Goal: Task Accomplishment & Management: Manage account settings

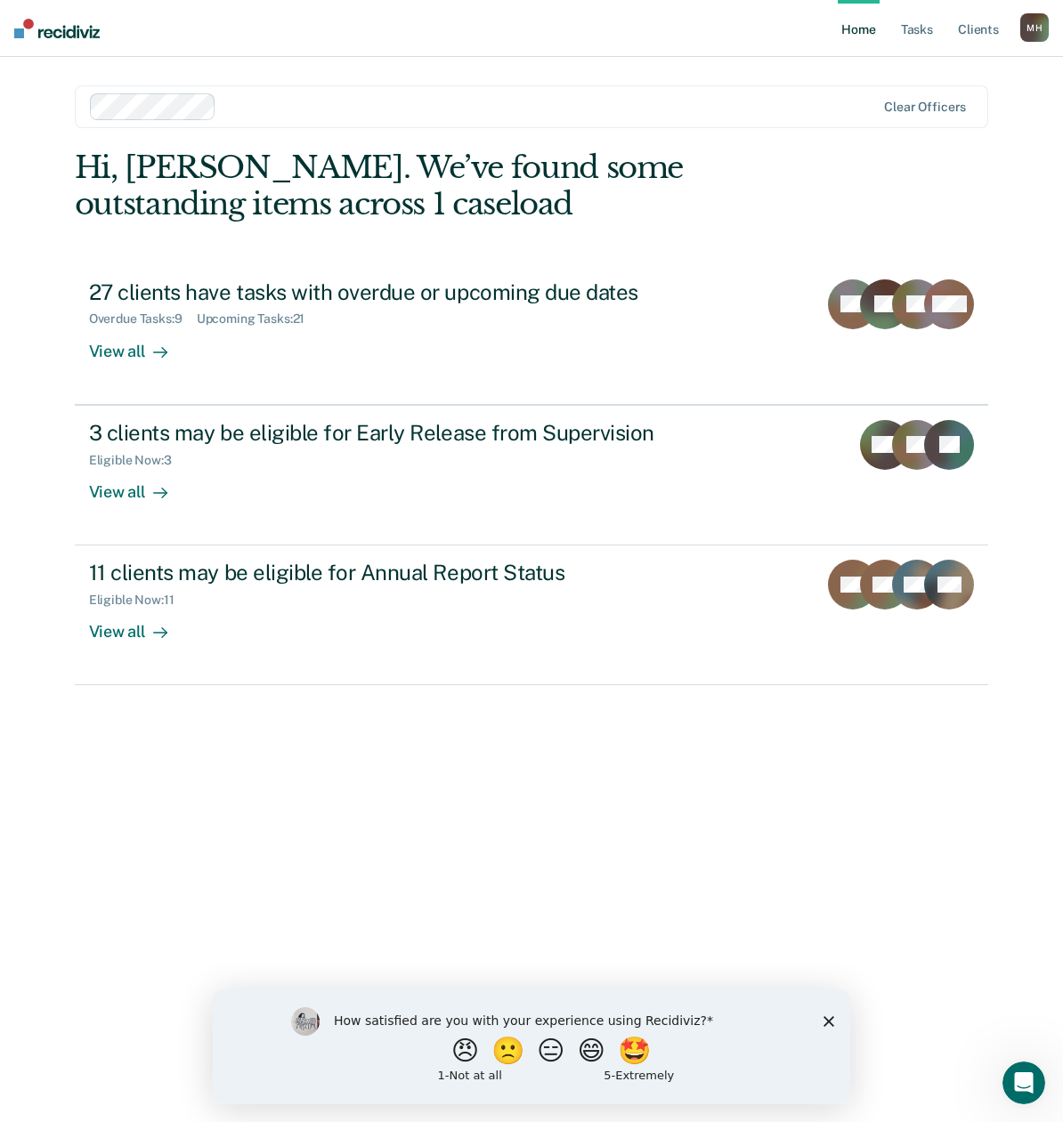
click at [862, 28] on link "Home" at bounding box center [857, 28] width 41 height 57
click at [924, 28] on link "Tasks" at bounding box center [916, 28] width 39 height 57
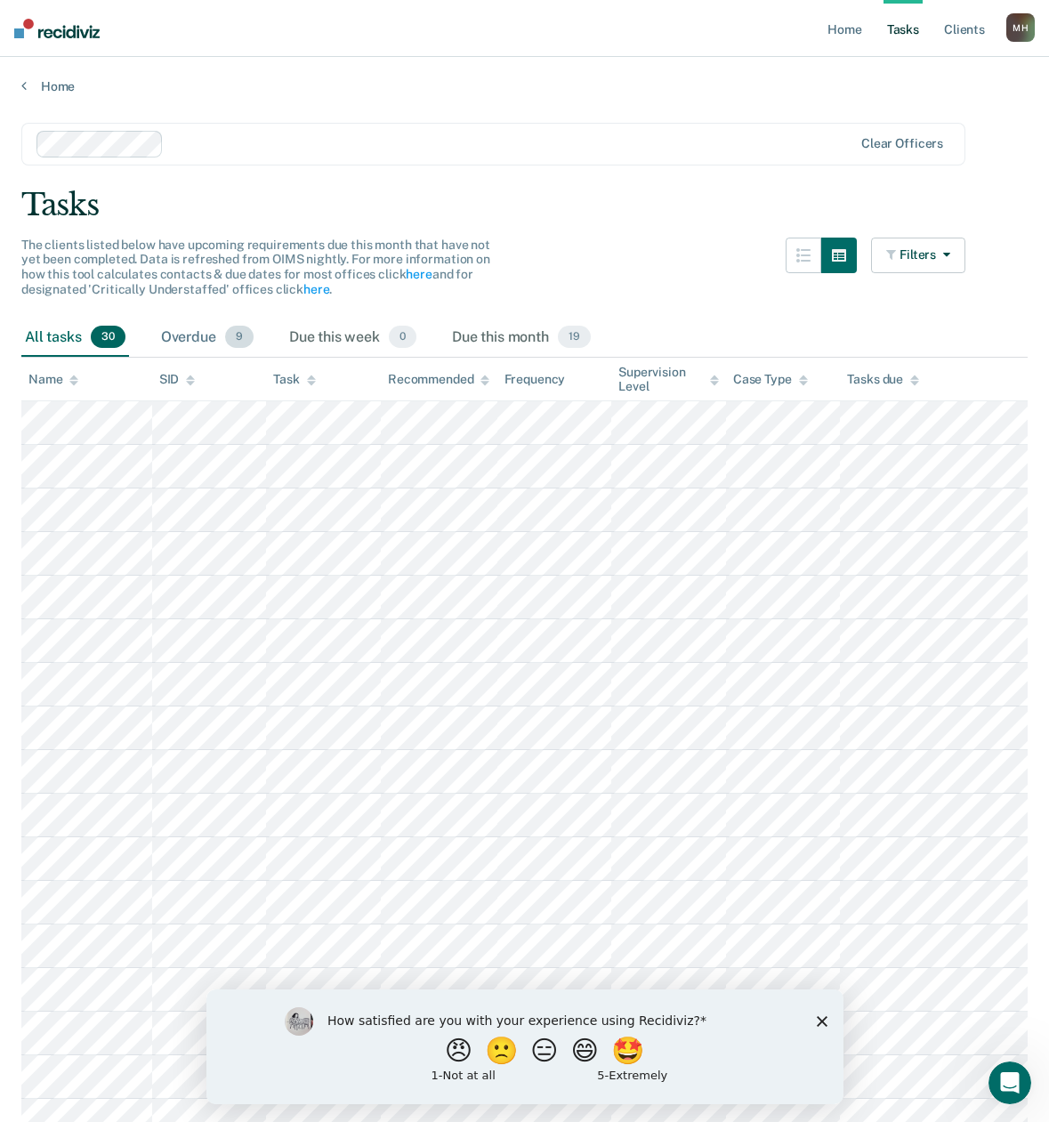
click at [191, 338] on div "Overdue 9" at bounding box center [208, 338] width 100 height 39
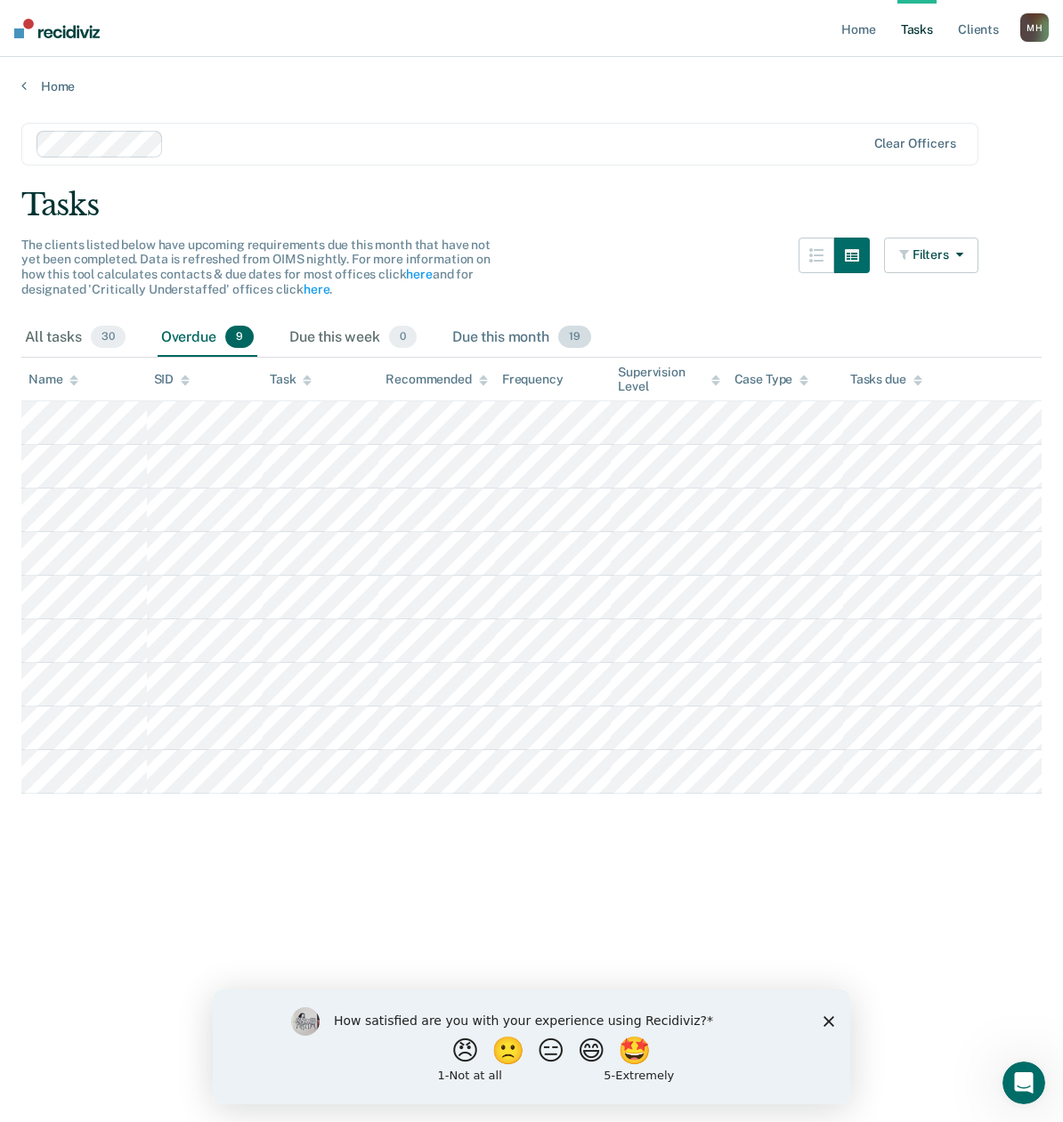
click at [510, 335] on div "Due this month 19" at bounding box center [522, 338] width 146 height 39
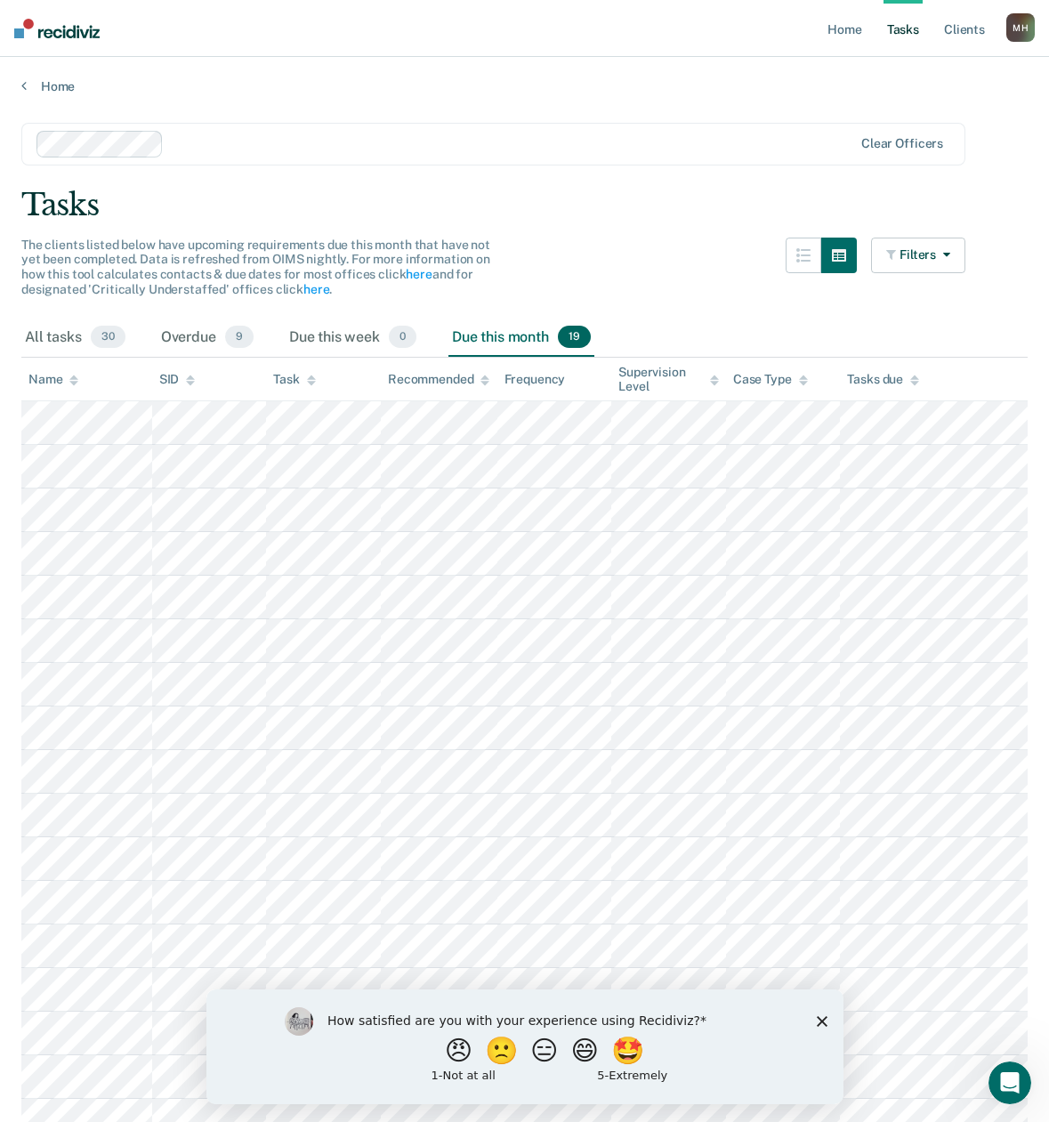
click at [820, 1018] on polygon "Close survey" at bounding box center [821, 1020] width 11 height 11
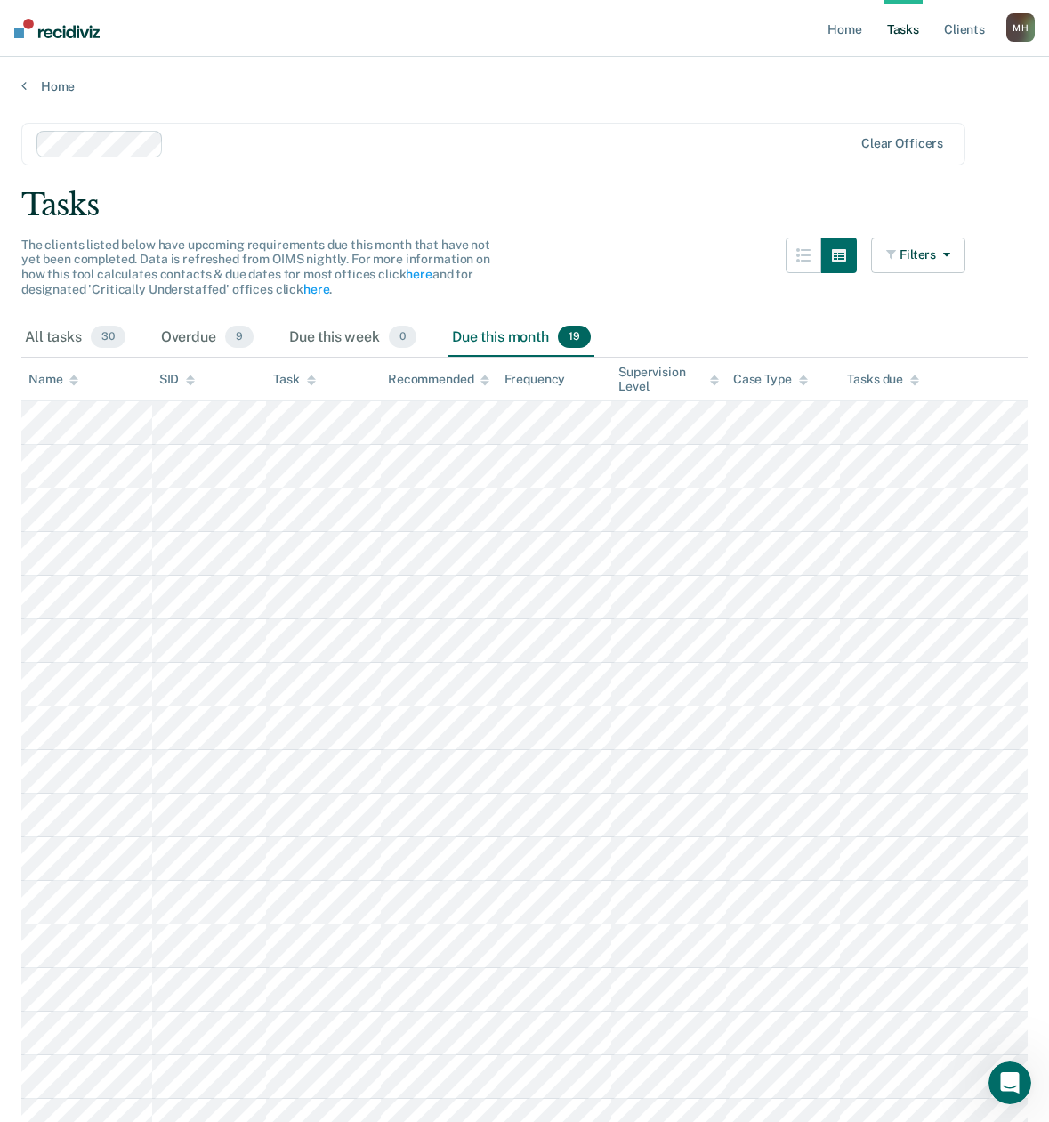
drag, startPoint x: 820, startPoint y: 1076, endPoint x: 820, endPoint y: 1048, distance: 27.6
click at [820, 1073] on icon "Close survey" at bounding box center [821, 1078] width 11 height 11
click at [820, 1048] on div "How satisfied are you with your experience using Recidiviz? 😠 🙁 😑 😄 🤩 1 - Not a…" at bounding box center [524, 1104] width 637 height 115
